Goal: Task Accomplishment & Management: Complete application form

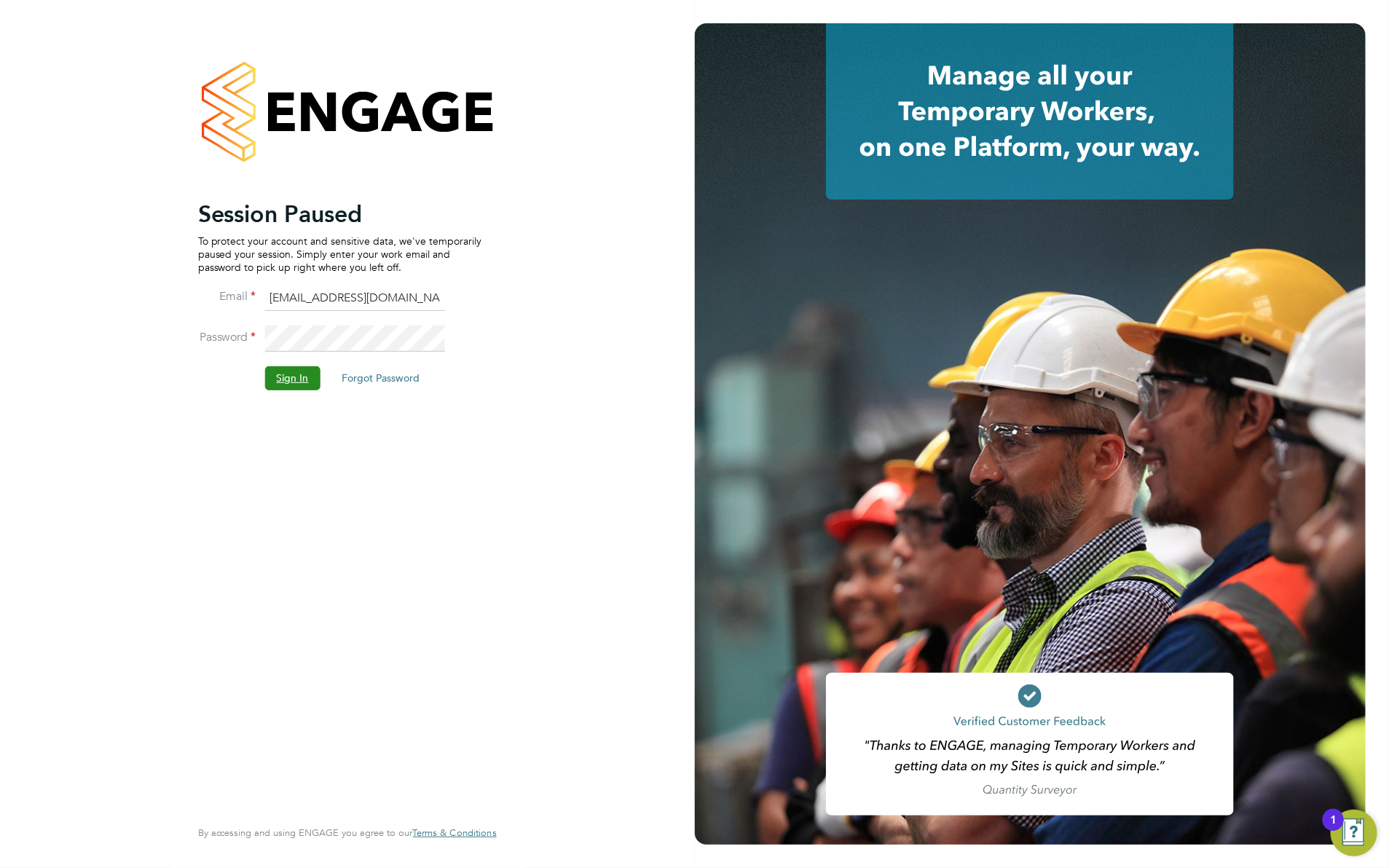
click at [270, 370] on button "Sign In" at bounding box center [293, 377] width 55 height 23
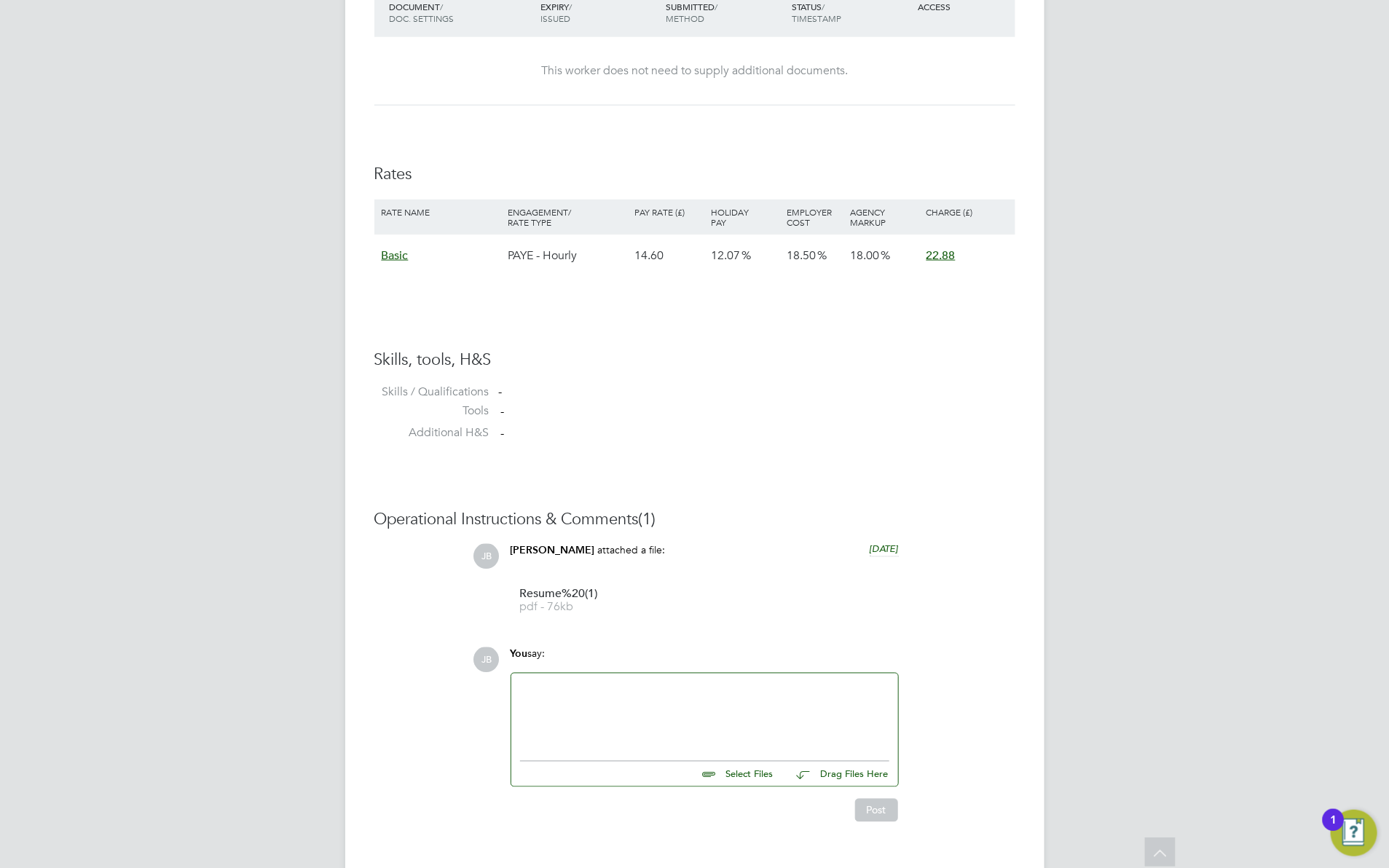
scroll to position [881, 0]
